Goal: Information Seeking & Learning: Learn about a topic

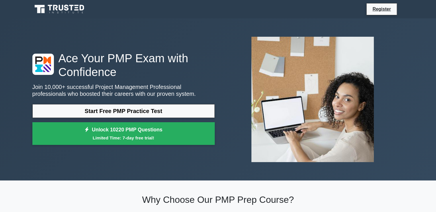
click at [80, 110] on link "Start Free PMP Practice Test" at bounding box center [123, 111] width 182 height 14
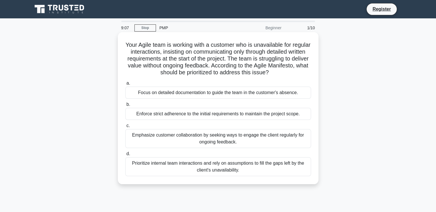
click at [290, 139] on div "Emphasize customer collaboration by seeking ways to engage the client regularly…" at bounding box center [218, 138] width 186 height 19
click at [125, 128] on input "c. Emphasize customer collaboration by seeking ways to engage the client regula…" at bounding box center [125, 126] width 0 height 4
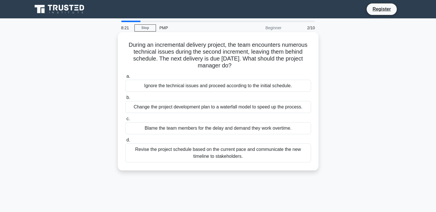
click at [257, 157] on div "Revise the project schedule based on the current pace and communicate the new t…" at bounding box center [218, 152] width 186 height 19
click at [125, 142] on input "d. Revise the project schedule based on the current pace and communicate the ne…" at bounding box center [125, 140] width 0 height 4
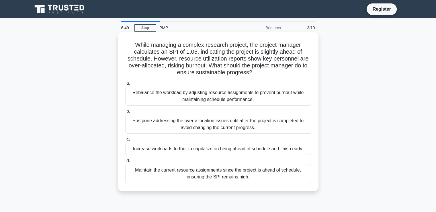
click at [214, 101] on div "Rebalance the workload by adjusting resource assignments to prevent burnout whi…" at bounding box center [218, 96] width 186 height 19
click at [125, 85] on input "a. Rebalance the workload by adjusting resource assignments to prevent burnout …" at bounding box center [125, 83] width 0 height 4
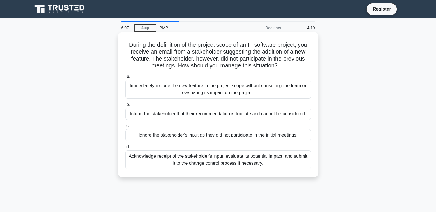
click at [274, 163] on div "Acknowledge receipt of the stakeholder's input, evaluate its potential impact, …" at bounding box center [218, 159] width 186 height 19
click at [125, 149] on input "d. Acknowledge receipt of the stakeholder's input, evaluate its potential impac…" at bounding box center [125, 147] width 0 height 4
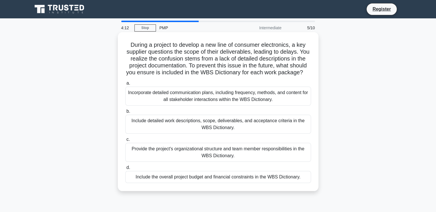
click at [248, 134] on div "Include detailed work descriptions, scope, deliverables, and acceptance criteri…" at bounding box center [218, 124] width 186 height 19
click at [125, 113] on input "b. Include detailed work descriptions, scope, deliverables, and acceptance crit…" at bounding box center [125, 112] width 0 height 4
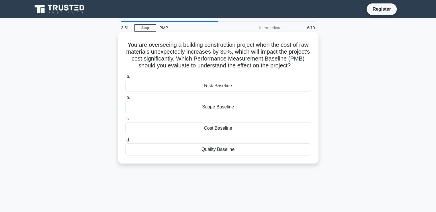
click at [261, 129] on div "Cost Baseline" at bounding box center [218, 128] width 186 height 12
click at [125, 121] on input "c. Cost Baseline" at bounding box center [125, 119] width 0 height 4
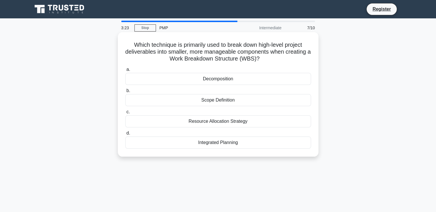
click at [243, 77] on div "Decomposition" at bounding box center [218, 79] width 186 height 12
click at [125, 71] on input "a. Decomposition" at bounding box center [125, 70] width 0 height 4
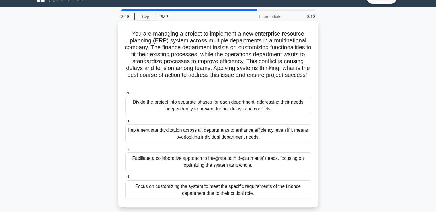
scroll to position [11, 0]
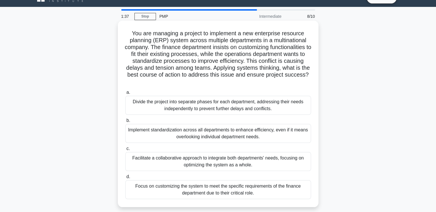
click at [256, 163] on div "Facilitate a collaborative approach to integrate both departments' needs, focus…" at bounding box center [218, 161] width 186 height 19
click at [125, 151] on input "c. Facilitate a collaborative approach to integrate both departments' needs, fo…" at bounding box center [125, 149] width 0 height 4
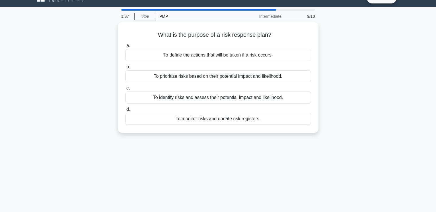
scroll to position [0, 0]
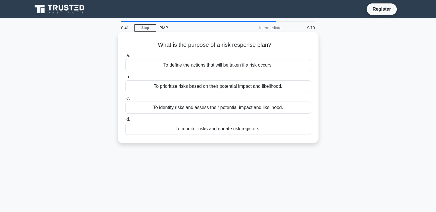
click at [282, 67] on div "To define the actions that will be taken if a risk occurs." at bounding box center [218, 65] width 186 height 12
click at [125, 58] on input "a. To define the actions that will be taken if a risk occurs." at bounding box center [125, 56] width 0 height 4
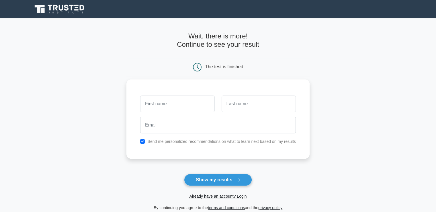
click at [197, 106] on input "text" at bounding box center [177, 103] width 74 height 17
type input "Adriana"
click at [244, 105] on input "text" at bounding box center [259, 103] width 74 height 17
type input "Amorim"
click at [203, 136] on div "Adriana Amorim Send me personalized recommendations on what to learn next based…" at bounding box center [217, 118] width 183 height 79
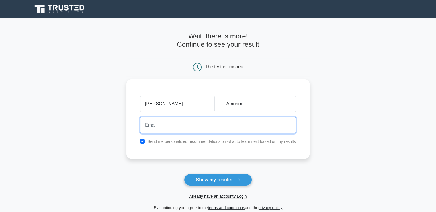
click at [202, 133] on input "email" at bounding box center [218, 125] width 156 height 17
type input "adriana.amorim@optotune.com"
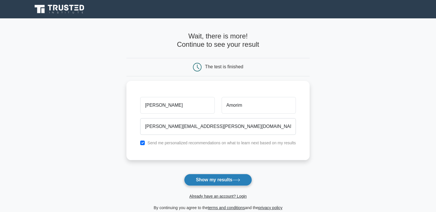
click at [229, 182] on button "Show my results" at bounding box center [218, 180] width 68 height 12
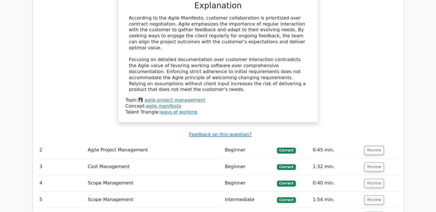
scroll to position [672, 0]
click at [318, 191] on td "1:54 min." at bounding box center [337, 199] width 52 height 16
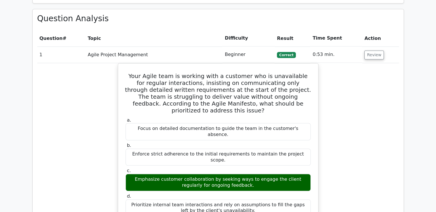
scroll to position [448, 0]
click at [377, 50] on button "Review" at bounding box center [373, 54] width 19 height 9
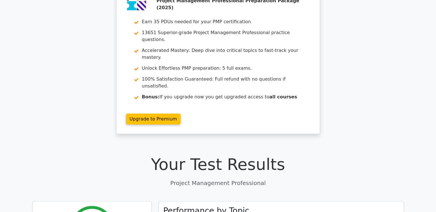
scroll to position [40, 0]
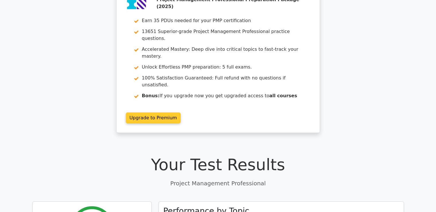
click at [151, 112] on link "Upgrade to Premium" at bounding box center [153, 117] width 55 height 11
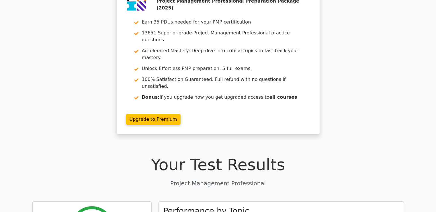
scroll to position [0, 0]
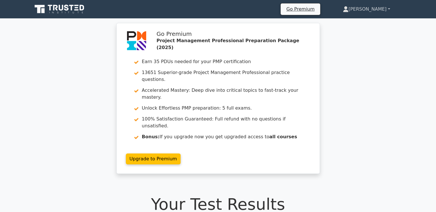
click at [387, 8] on link "Adriana" at bounding box center [366, 8] width 75 height 11
click at [361, 34] on link "Settings" at bounding box center [351, 31] width 45 height 9
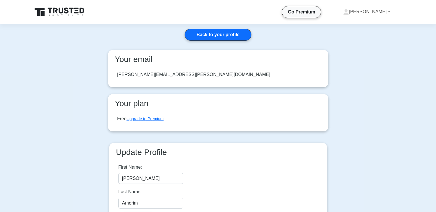
click at [388, 10] on link "[PERSON_NAME]" at bounding box center [366, 11] width 75 height 11
click at [360, 27] on link "Profile" at bounding box center [352, 25] width 45 height 9
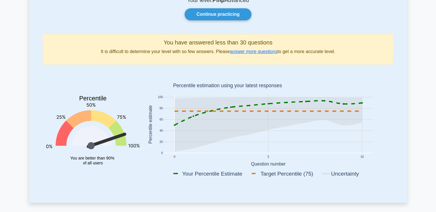
scroll to position [62, 0]
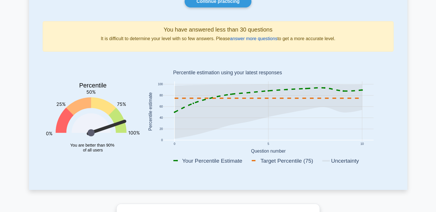
click at [264, 39] on link "answer more questions" at bounding box center [253, 38] width 47 height 5
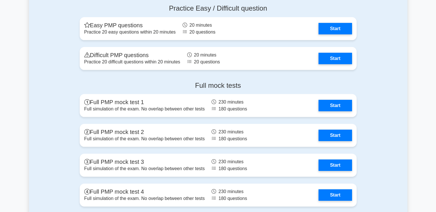
scroll to position [1750, 0]
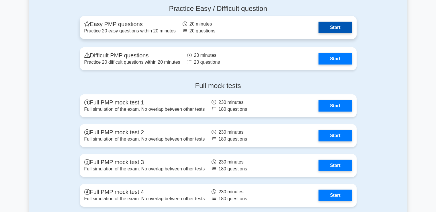
click at [338, 25] on link "Start" at bounding box center [335, 27] width 33 height 11
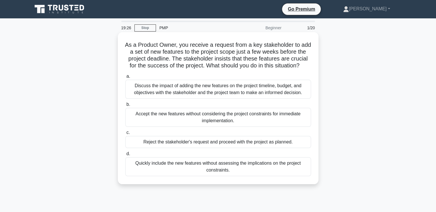
click at [163, 97] on div "Discuss the impact of adding the new features on the project timeline, budget, …" at bounding box center [218, 89] width 186 height 19
click at [125, 78] on input "a. Discuss the impact of adding the new features on the project timeline, budge…" at bounding box center [125, 77] width 0 height 4
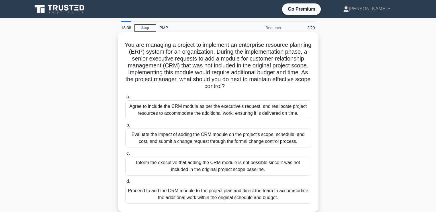
click at [149, 141] on div "Evaluate the impact of adding the CRM module on the project's scope, schedule, …" at bounding box center [218, 137] width 186 height 19
click at [125, 127] on input "b. Evaluate the impact of adding the CRM module on the project's scope, schedul…" at bounding box center [125, 125] width 0 height 4
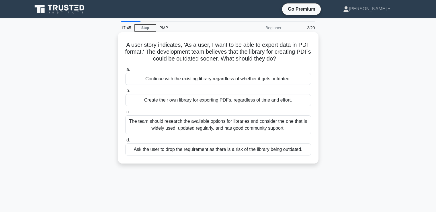
click at [256, 126] on div "The team should research the available options for libraries and consider the o…" at bounding box center [218, 124] width 186 height 19
click at [125, 114] on input "c. The team should research the available options for libraries and consider th…" at bounding box center [125, 112] width 0 height 4
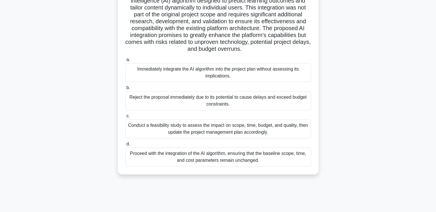
scroll to position [98, 0]
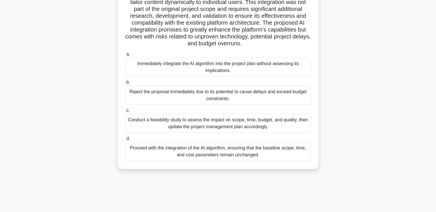
click at [146, 124] on div "Conduct a feasibility study to assess the impact on scope, time, budget, and qu…" at bounding box center [218, 123] width 186 height 19
click at [125, 112] on input "c. Conduct a feasibility study to assess the impact on scope, time, budget, and…" at bounding box center [125, 111] width 0 height 4
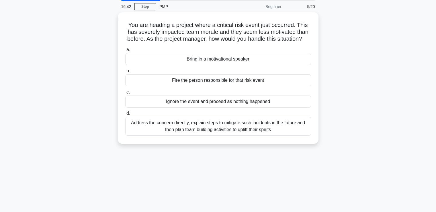
scroll to position [0, 0]
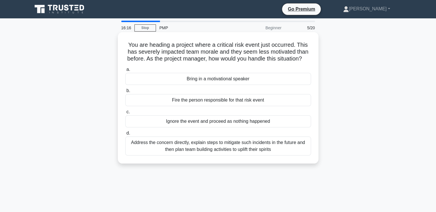
click at [163, 155] on div "Address the concern directly, explain steps to mitigate such incidents in the f…" at bounding box center [218, 145] width 186 height 19
click at [125, 135] on input "d. Address the concern directly, explain steps to mitigate such incidents in th…" at bounding box center [125, 133] width 0 height 4
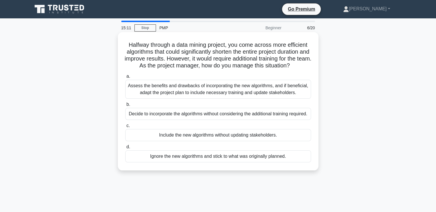
click at [219, 99] on div "Assess the benefits and drawbacks of incorporating the new algorithms, and if b…" at bounding box center [218, 89] width 186 height 19
click at [125, 78] on input "a. Assess the benefits and drawbacks of incorporating the new algorithms, and i…" at bounding box center [125, 77] width 0 height 4
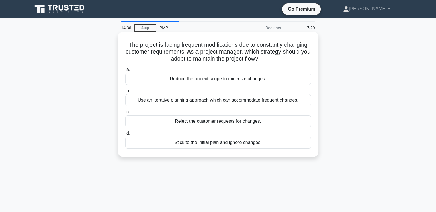
click at [193, 102] on div "Use an iterative planning approach which can accommodate frequent changes." at bounding box center [218, 100] width 186 height 12
click at [125, 93] on input "b. Use an iterative planning approach which can accommodate frequent changes." at bounding box center [125, 91] width 0 height 4
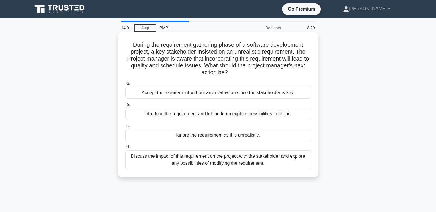
click at [257, 163] on div "Discuss the impact of this requirement on the project with the stakeholder and …" at bounding box center [218, 159] width 186 height 19
click at [125, 149] on input "d. Discuss the impact of this requirement on the project with the stakeholder a…" at bounding box center [125, 147] width 0 height 4
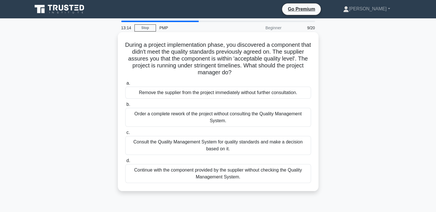
click at [175, 152] on div "Consult the Quality Management System for quality standards and make a decision…" at bounding box center [218, 145] width 186 height 19
click at [125, 134] on input "c. Consult the Quality Management System for quality standards and make a decis…" at bounding box center [125, 133] width 0 height 4
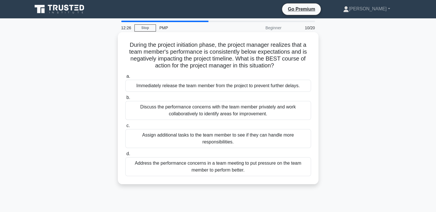
click at [273, 116] on div "Discuss the performance concerns with the team member privately and work collab…" at bounding box center [218, 110] width 186 height 19
click at [125, 100] on input "b. Discuss the performance concerns with the team member privately and work col…" at bounding box center [125, 98] width 0 height 4
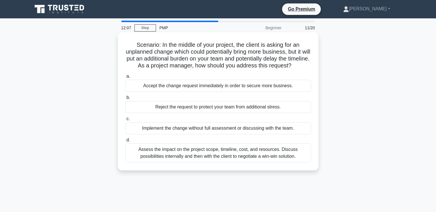
click at [171, 160] on div "Assess the impact on the project scope, timeline, cost, and resources. Discuss …" at bounding box center [218, 152] width 186 height 19
click at [125, 142] on input "d. Assess the impact on the project scope, timeline, cost, and resources. Discu…" at bounding box center [125, 140] width 0 height 4
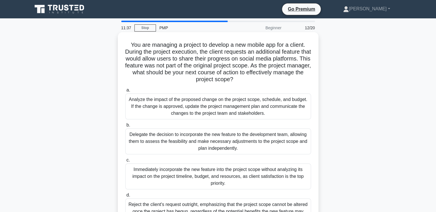
click at [271, 110] on div "Analyze the impact of the proposed change on the project scope, schedule, and b…" at bounding box center [218, 106] width 186 height 26
click at [125, 92] on input "a. Analyze the impact of the proposed change on the project scope, schedule, an…" at bounding box center [125, 90] width 0 height 4
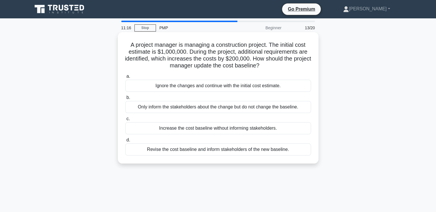
click at [232, 151] on div "Revise the cost baseline and inform stakeholders of the new baseline." at bounding box center [218, 149] width 186 height 12
click at [125, 142] on input "d. Revise the cost baseline and inform stakeholders of the new baseline." at bounding box center [125, 140] width 0 height 4
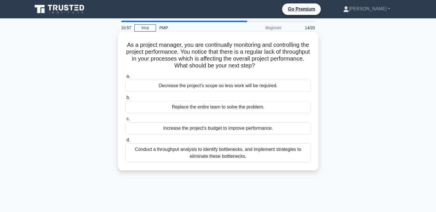
click at [245, 152] on div "Conduct a throughput analysis to identify bottlenecks, and implement strategies…" at bounding box center [218, 152] width 186 height 19
click at [125, 142] on input "d. Conduct a throughput analysis to identify bottlenecks, and implement strateg…" at bounding box center [125, 140] width 0 height 4
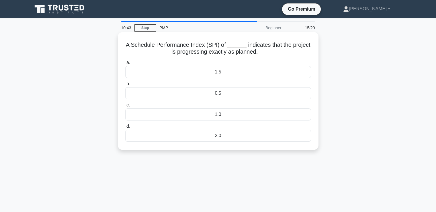
drag, startPoint x: 239, startPoint y: 136, endPoint x: 242, endPoint y: 135, distance: 3.5
click at [242, 135] on div "2.0" at bounding box center [218, 136] width 186 height 12
click at [125, 128] on input "d. 2.0" at bounding box center [125, 126] width 0 height 4
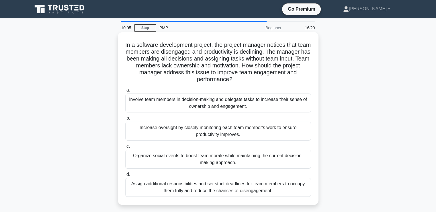
click at [290, 107] on div "Involve team members in decision-making and delegate tasks to increase their se…" at bounding box center [218, 102] width 186 height 19
click at [125, 92] on input "a. Involve team members in decision-making and delegate tasks to increase their…" at bounding box center [125, 90] width 0 height 4
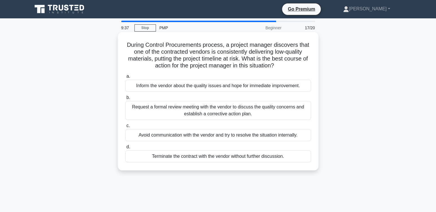
click at [268, 112] on div "Request a formal review meeting with the vendor to discuss the quality concerns…" at bounding box center [218, 110] width 186 height 19
click at [125, 100] on input "b. Request a formal review meeting with the vendor to discuss the quality conce…" at bounding box center [125, 98] width 0 height 4
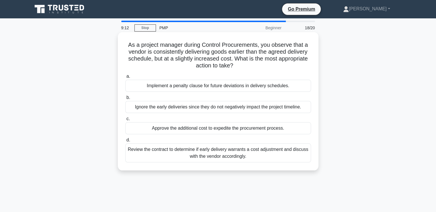
click at [169, 156] on div "Review the contract to determine if early delivery warrants a cost adjustment a…" at bounding box center [218, 152] width 186 height 19
click at [125, 142] on input "d. Review the contract to determine if early delivery warrants a cost adjustmen…" at bounding box center [125, 140] width 0 height 4
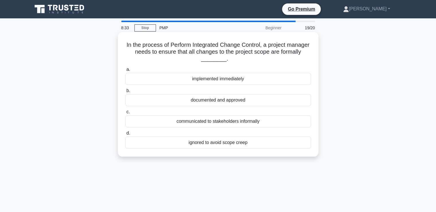
click at [234, 102] on div "documented and approved" at bounding box center [218, 100] width 186 height 12
click at [125, 93] on input "b. documented and approved" at bounding box center [125, 91] width 0 height 4
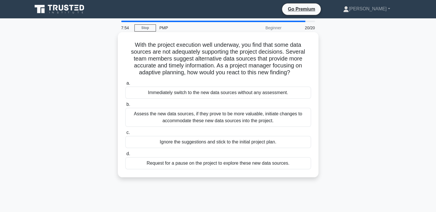
click at [248, 115] on div "Assess the new data sources, if they prove to be more valuable, initiate change…" at bounding box center [218, 117] width 186 height 19
click at [125, 106] on input "b. Assess the new data sources, if they prove to be more valuable, initiate cha…" at bounding box center [125, 105] width 0 height 4
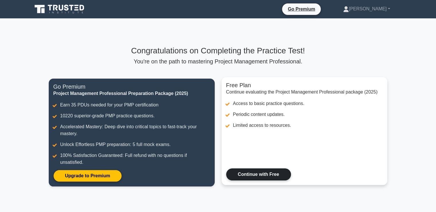
click at [272, 176] on link "Continue with Free" at bounding box center [258, 174] width 65 height 12
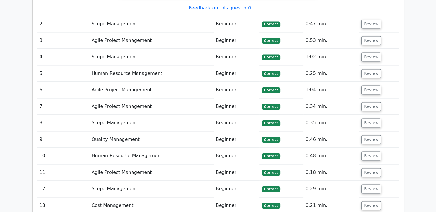
scroll to position [813, 0]
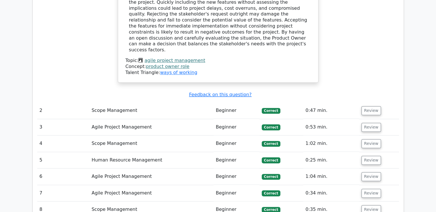
scroll to position [677, 0]
